Goal: Task Accomplishment & Management: Complete application form

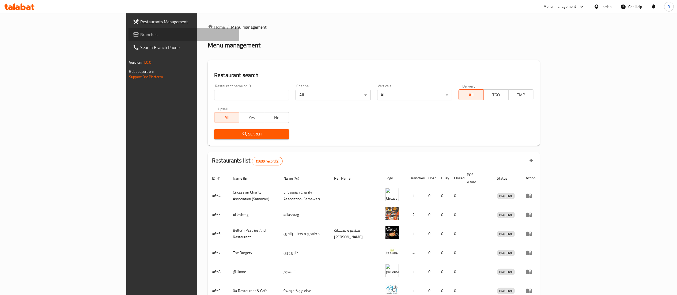
click at [140, 34] on span "Branches" at bounding box center [187, 34] width 95 height 6
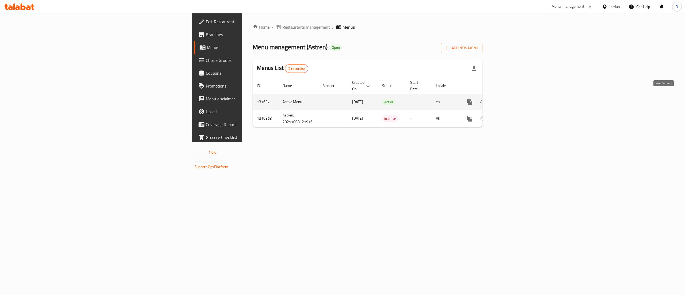
click at [515, 98] on link "enhanced table" at bounding box center [508, 101] width 13 height 13
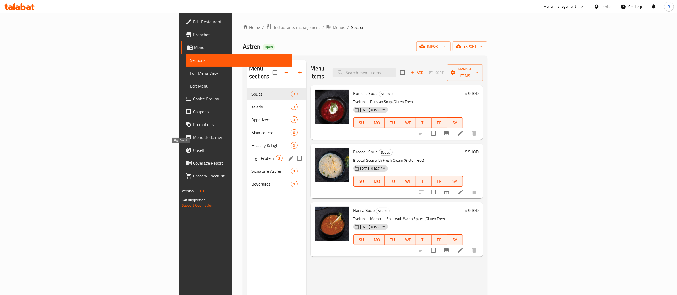
click at [251, 155] on span "High Protein" at bounding box center [263, 158] width 24 height 6
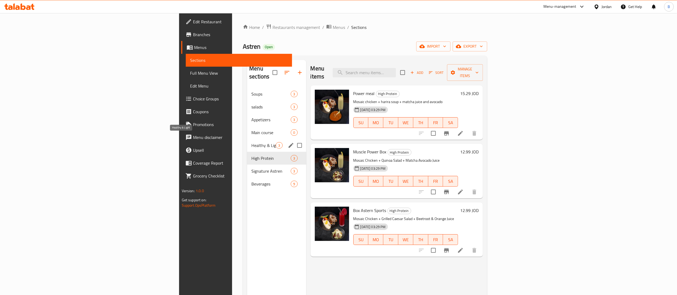
click at [251, 142] on span "Healthy & Light" at bounding box center [263, 145] width 24 height 6
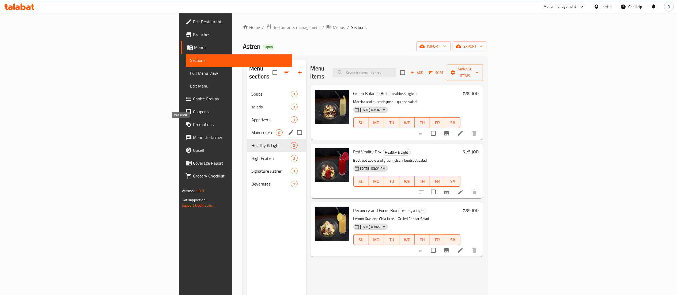
click at [251, 129] on span "Main course" at bounding box center [263, 132] width 24 height 6
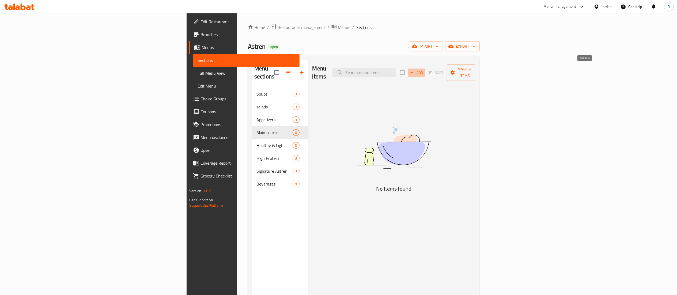
click at [423, 70] on span "Add" at bounding box center [416, 73] width 14 height 6
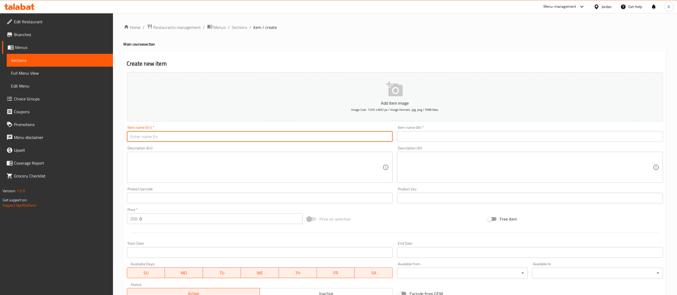
click at [327, 133] on input "text" at bounding box center [260, 136] width 266 height 11
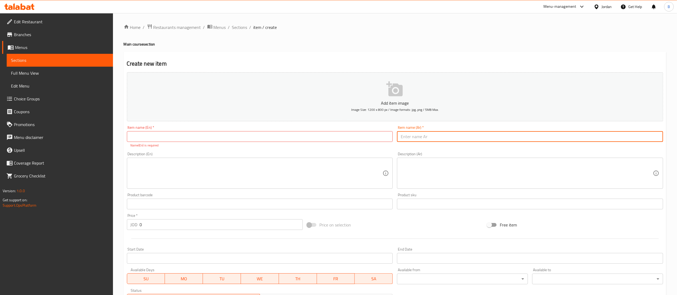
click at [513, 142] on input "text" at bounding box center [530, 136] width 266 height 11
paste input "صيايدية سمك هامور مقلي/مشوي"
type input "صيايدية سمك هامور مقلي/مشوي"
click at [264, 137] on input "text" at bounding box center [260, 136] width 266 height 11
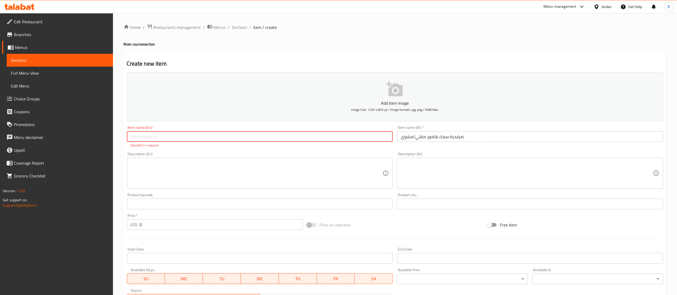
paste input "Fried/Grilled Hamour Fish"
type input "Fried/Grilled Hamour Fish"
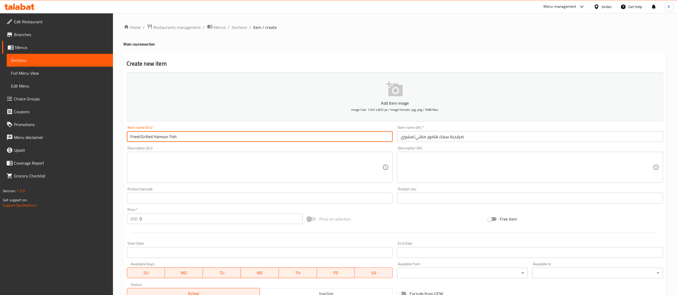
click at [466, 160] on textarea at bounding box center [526, 167] width 252 height 25
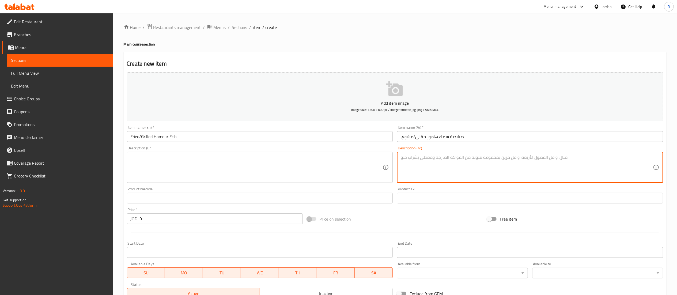
paste textarea "فيلية سمك الهامور مشوي او مقلي مع ارز الصيادية التقليدي بلمسة عصرية"
type textarea "فيلية سمك الهامور مشوي او مقلي مع ارز الصيادية التقليدي بلمسة عصرية"
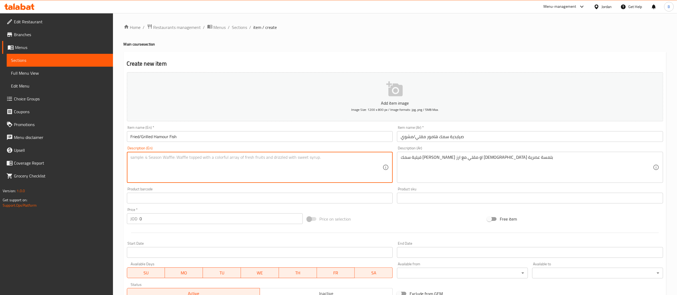
click at [363, 177] on textarea at bounding box center [257, 167] width 252 height 25
paste textarea "Grilled or fried hammour fillet with traditional Sayadeya rice with a modern tw…"
type textarea "Grilled or fried hammour fillet with traditional Sayadeya rice with a modern tw…"
click at [194, 225] on div "Price   * JOD 0 Price *" at bounding box center [215, 215] width 180 height 21
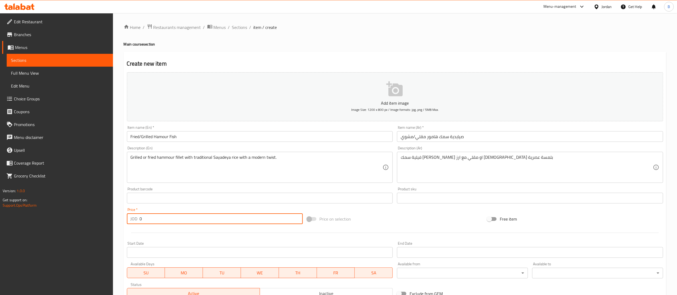
drag, startPoint x: 195, startPoint y: 220, endPoint x: 0, endPoint y: 198, distance: 196.0
click at [0, 200] on div "Edit Restaurant Branches Menus Sections Full Menu View Edit Menu Choice Groups …" at bounding box center [338, 195] width 677 height 365
type input "7.9"
click at [372, 94] on button "Add item image Image Size: 1200 x 800 px / Image formats: jpg, png / 5MB Max." at bounding box center [395, 96] width 536 height 49
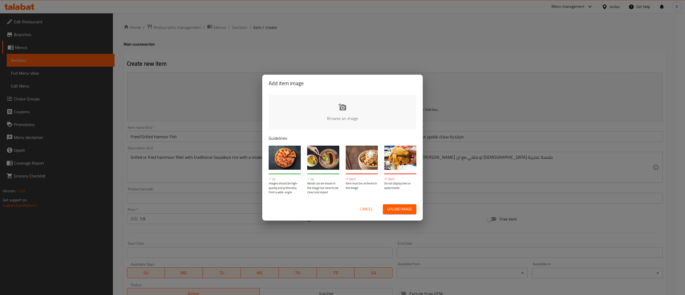
click at [343, 108] on input "file" at bounding box center [523, 120] width 509 height 50
type input "C:\fakepath\_O4A5655.jpg"
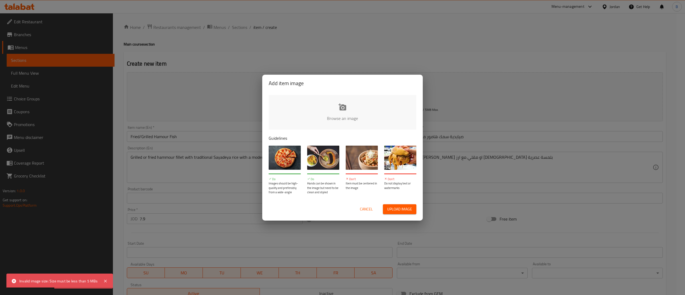
click at [340, 111] on input "file" at bounding box center [523, 120] width 509 height 50
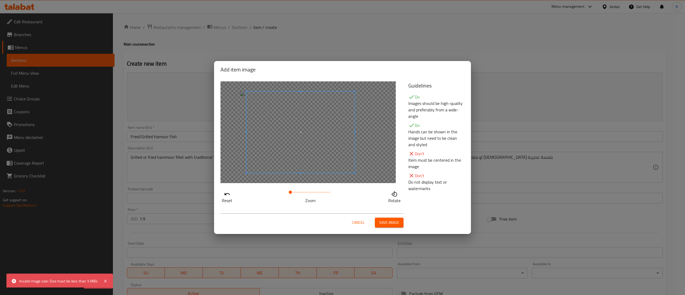
click at [326, 135] on span at bounding box center [300, 131] width 108 height 81
click at [387, 228] on div "Cancel Save image" at bounding box center [342, 220] width 253 height 23
click at [388, 224] on span "Save image" at bounding box center [389, 222] width 20 height 7
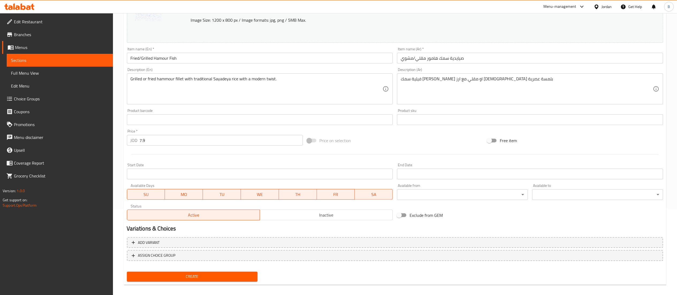
scroll to position [90, 0]
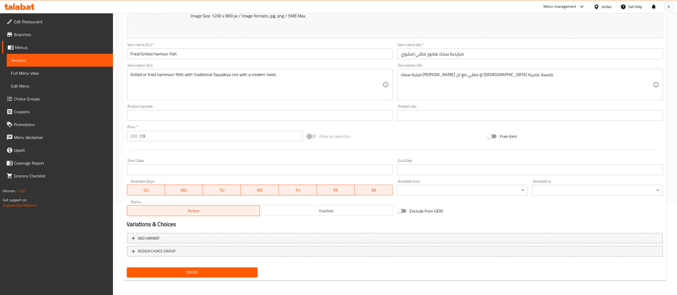
click at [205, 269] on span "Create" at bounding box center [192, 272] width 122 height 7
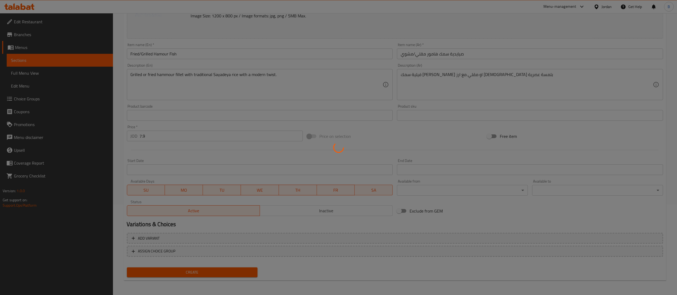
type input "0"
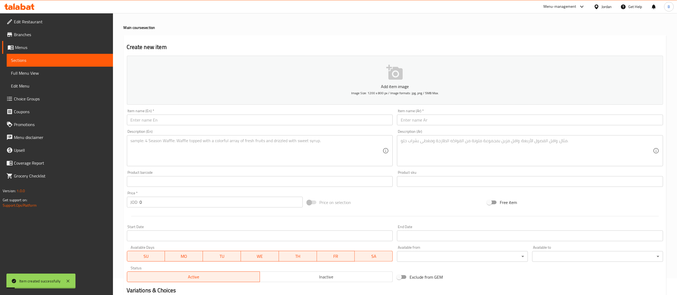
scroll to position [0, 0]
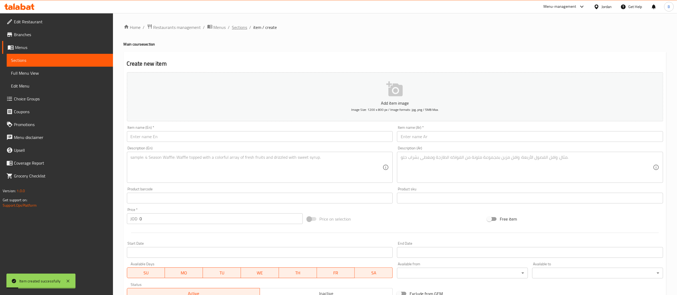
click at [240, 29] on span "Sections" at bounding box center [239, 27] width 15 height 6
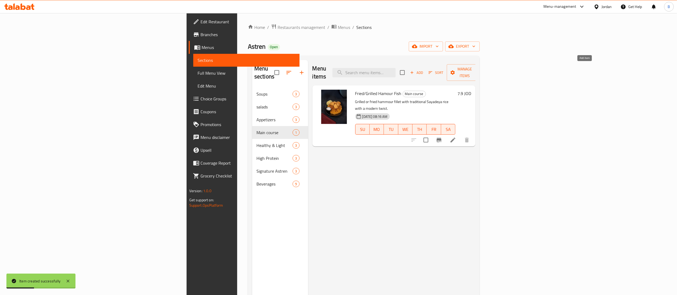
click at [423, 70] on span "Add" at bounding box center [416, 73] width 14 height 6
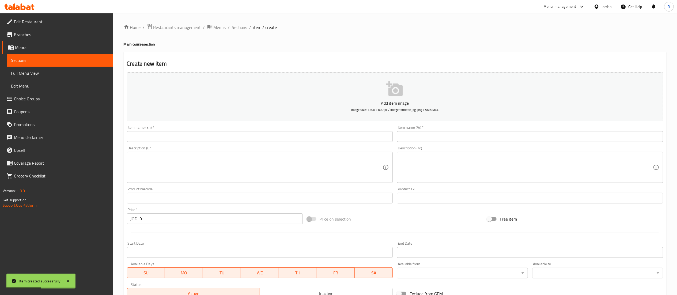
click at [418, 135] on input "text" at bounding box center [530, 136] width 266 height 11
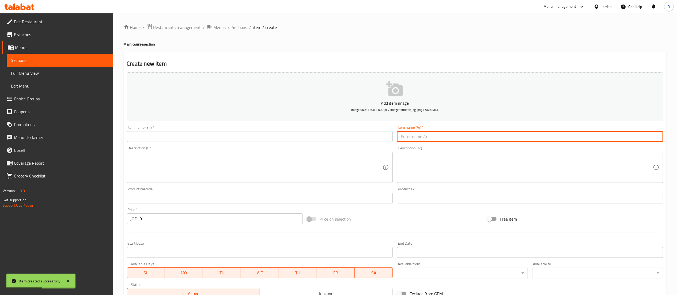
paste input "دجاج موزاييك"
type input "دجاج موزاييك"
click at [324, 136] on input "text" at bounding box center [260, 136] width 266 height 11
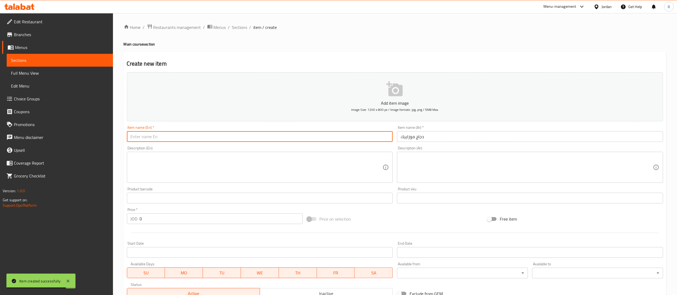
paste input "Mosaic chicken"
type input "Mosaic chicken"
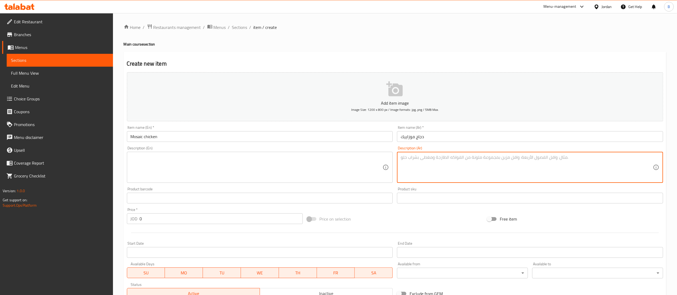
click at [437, 166] on textarea at bounding box center [526, 167] width 252 height 25
paste textarea "صدر الدجاج المتبل المشوي مع البطاطا المهروسة و الخضار المسلوقه"
type textarea "صدر الدجاج المتبل المشوي مع البطاطا المهروسة و الخضار المسلوقه"
click at [299, 167] on textarea at bounding box center [257, 167] width 252 height 25
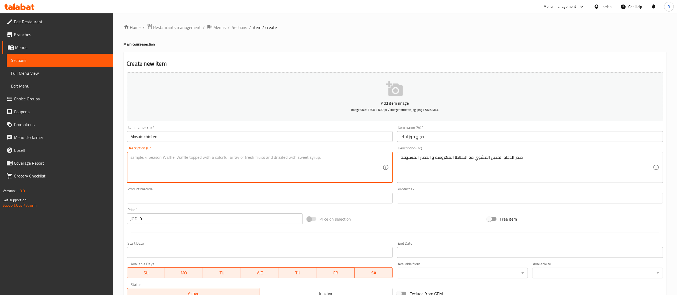
paste textarea "Grilled marinated chicken breast with mashed potatoes and boiled vegetables"
type textarea "Grilled marinated chicken breast with mashed potatoes and boiled vegetables"
drag, startPoint x: 185, startPoint y: 210, endPoint x: 175, endPoint y: 215, distance: 10.5
click at [178, 213] on div "Price   * JOD 0 Price *" at bounding box center [215, 216] width 176 height 16
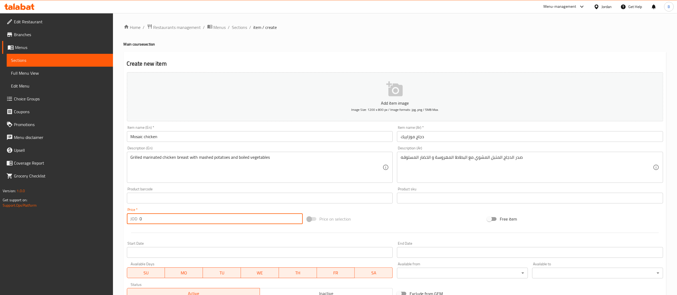
drag, startPoint x: 165, startPoint y: 218, endPoint x: 0, endPoint y: 205, distance: 165.8
click at [0, 206] on div "Edit Restaurant Branches Menus Sections Full Menu View Edit Menu Choice Groups …" at bounding box center [338, 195] width 677 height 365
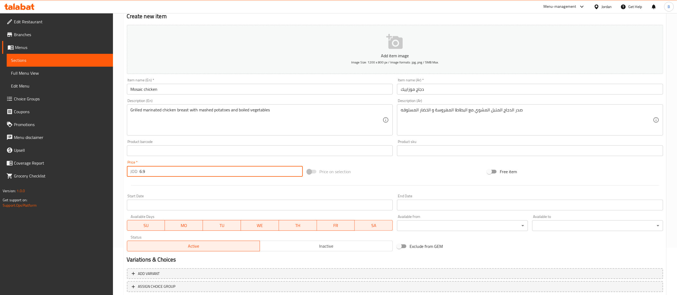
scroll to position [83, 0]
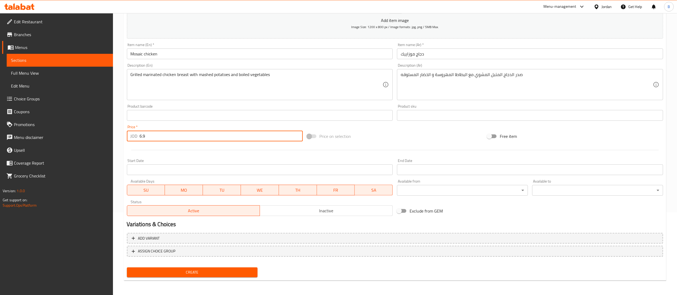
type input "6.9"
drag, startPoint x: 229, startPoint y: 269, endPoint x: 319, endPoint y: 292, distance: 92.9
click at [229, 269] on span "Create" at bounding box center [192, 272] width 122 height 7
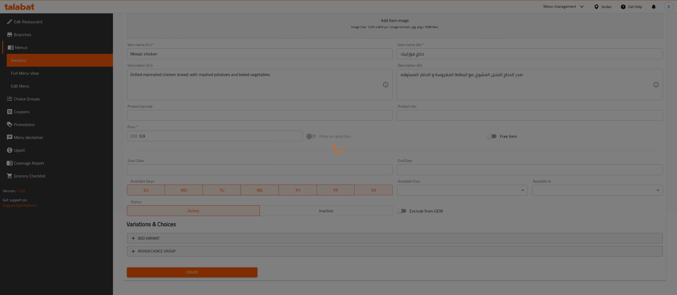
type input "0"
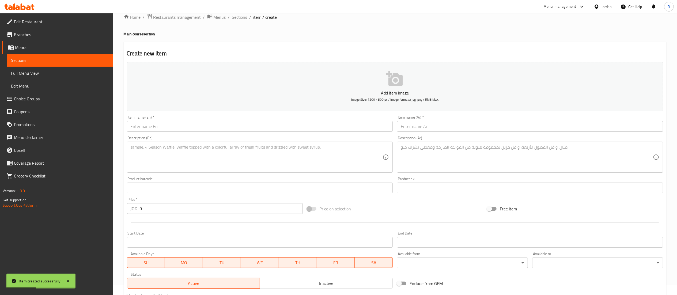
scroll to position [0, 0]
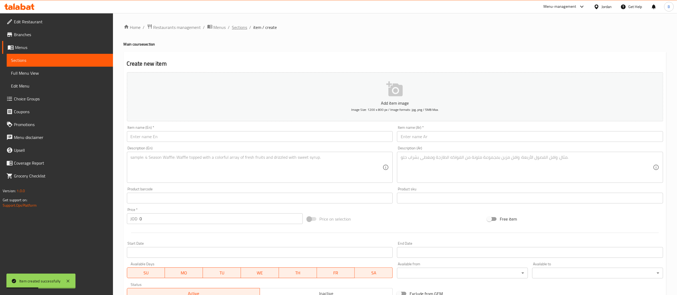
click at [241, 24] on span "Sections" at bounding box center [239, 27] width 15 height 6
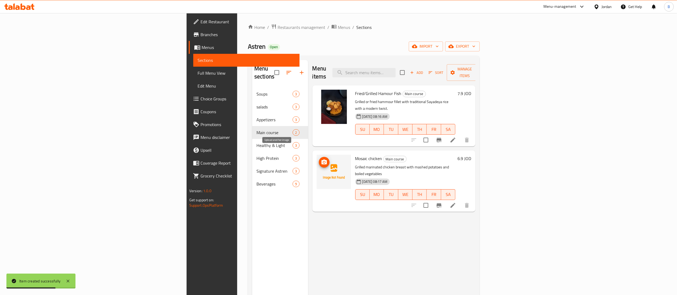
click at [323, 161] on circle "upload picture" at bounding box center [324, 162] width 2 height 2
click at [410, 190] on span "WE" at bounding box center [405, 194] width 10 height 8
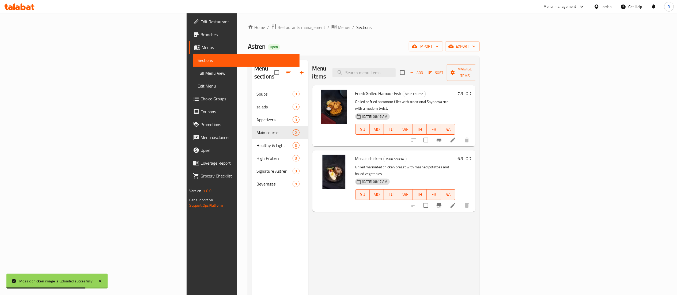
click at [423, 70] on span "Add" at bounding box center [416, 73] width 14 height 6
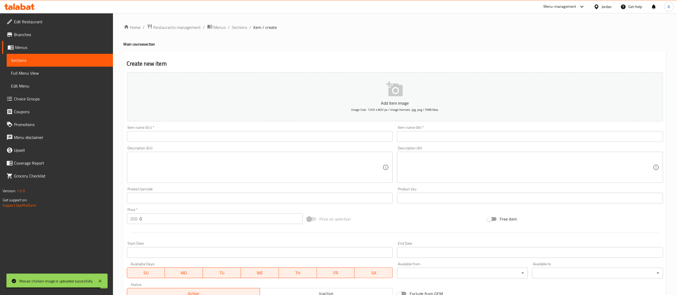
drag, startPoint x: 465, startPoint y: 135, endPoint x: 458, endPoint y: 142, distance: 10.8
click at [465, 135] on input "text" at bounding box center [530, 136] width 266 height 11
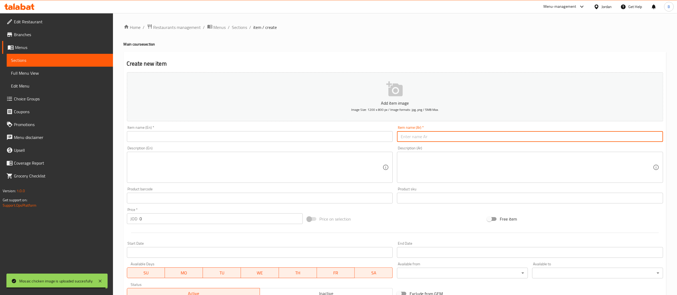
paste input "بيف سكالوب"
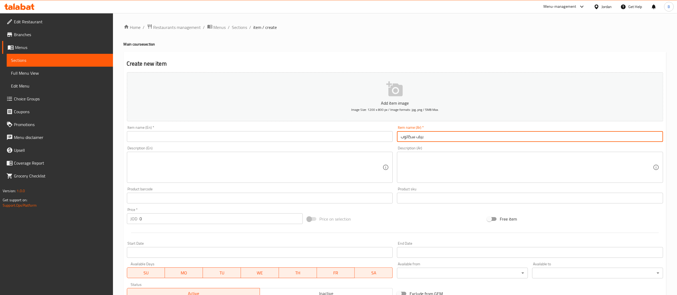
type input "بيف سكالوب"
click at [308, 148] on div "Description (En) Description (En)" at bounding box center [260, 164] width 266 height 37
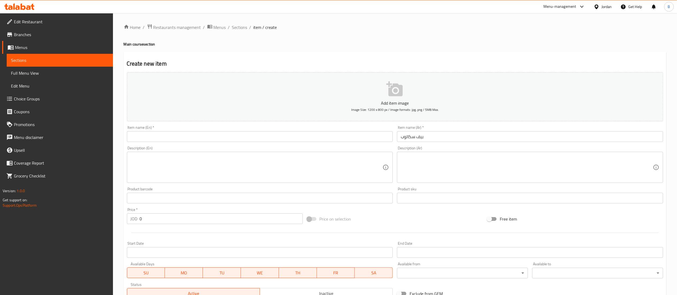
click at [310, 140] on input "text" at bounding box center [260, 136] width 266 height 11
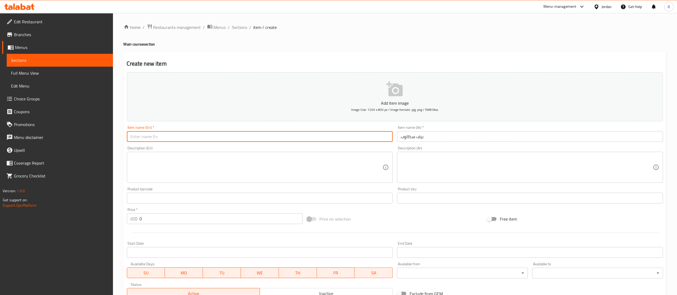
paste input "Beef scallops"
type input "Beef scallops"
click at [463, 162] on textarea at bounding box center [526, 167] width 252 height 25
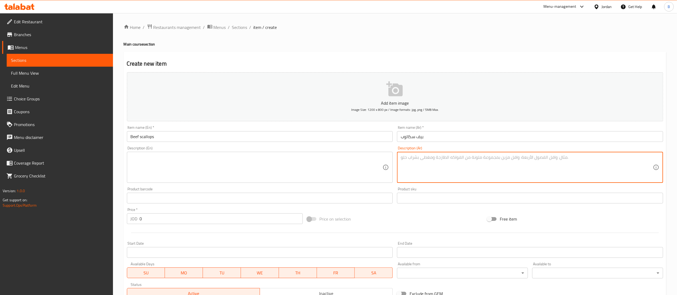
paste textarea "لحم تندرلوين المقلي بالطريقة الايطاليه يقدم مع سباغيتي بومودورو و الاراغولا"
type textarea "لحم تندرلوين المقلي بالطريقة الايطاليه يقدم مع سباغيتي بومودورو و الاراغولا"
click at [276, 172] on textarea at bounding box center [257, 167] width 252 height 25
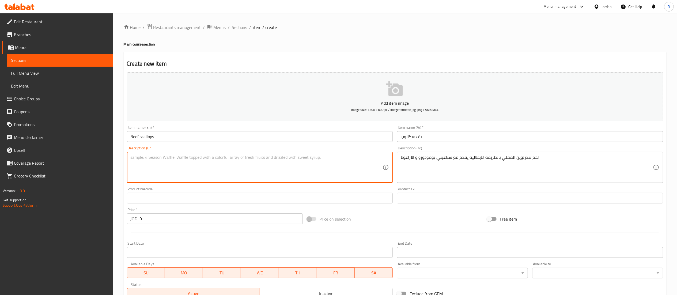
paste textarea "Italian-style pan-fried beef tenderloin served with spaghetti pomodoro and arag…"
type textarea "Italian-style pan-fried beef tenderloin served with spaghetti pomodoro and arag…"
drag, startPoint x: 85, startPoint y: 218, endPoint x: 56, endPoint y: 218, distance: 28.9
click at [61, 218] on div "Edit Restaurant Branches Menus Sections Full Menu View Edit Menu Choice Groups …" at bounding box center [338, 195] width 677 height 365
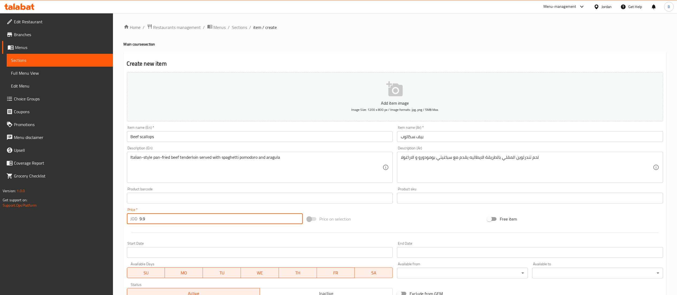
type input "9.9"
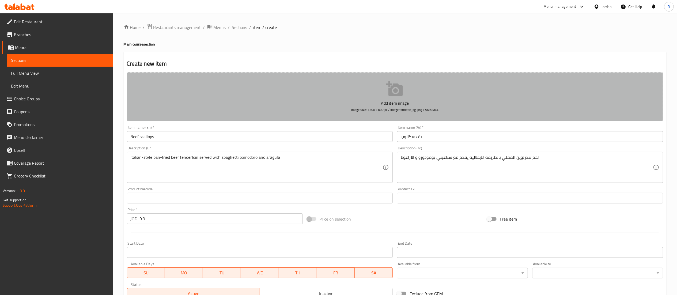
click at [366, 97] on button "Add item image Image Size: 1200 x 800 px / Image formats: jpg, png / 5MB Max." at bounding box center [395, 96] width 536 height 49
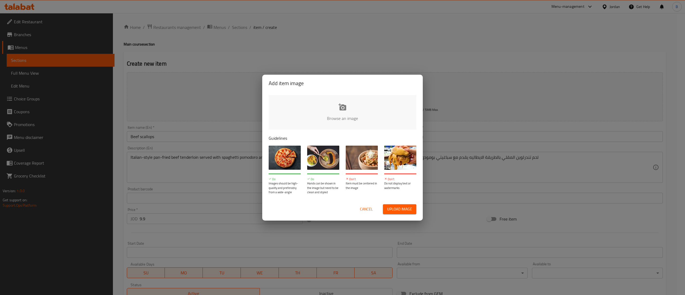
click at [336, 117] on input "file" at bounding box center [523, 120] width 509 height 50
type input "C:\fakepath\_O4A5576 (1).jpg"
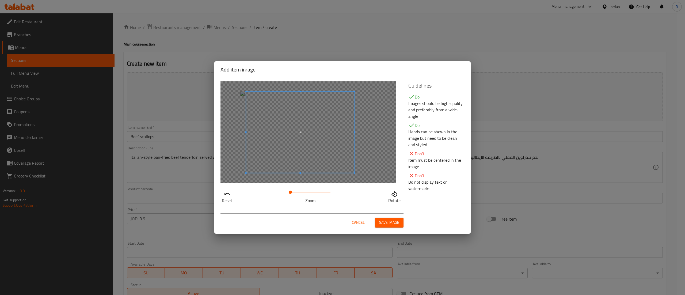
click at [291, 135] on span at bounding box center [300, 131] width 108 height 81
click at [389, 226] on span "Save image" at bounding box center [389, 222] width 20 height 7
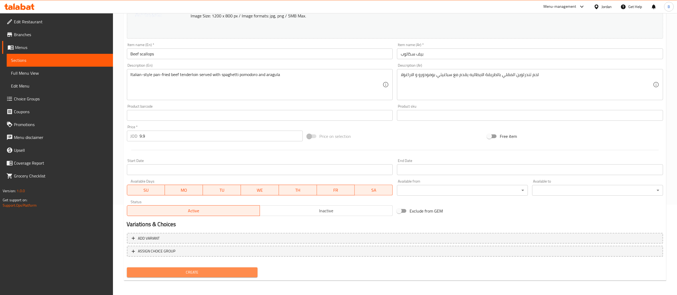
click at [228, 275] on button "Create" at bounding box center [192, 272] width 131 height 10
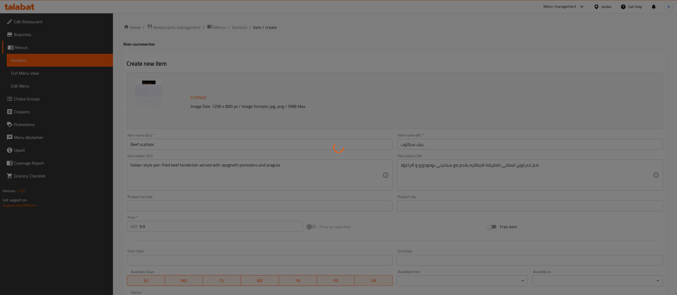
type input "0"
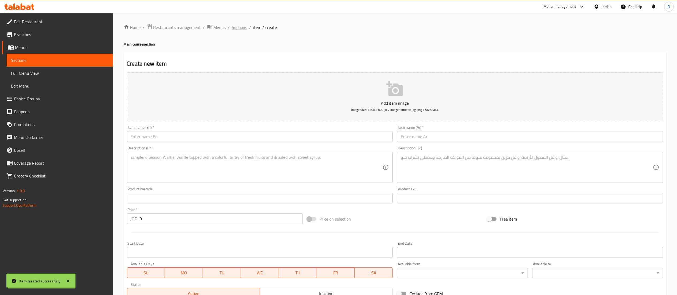
click at [240, 28] on span "Sections" at bounding box center [239, 27] width 15 height 6
